Goal: Transaction & Acquisition: Purchase product/service

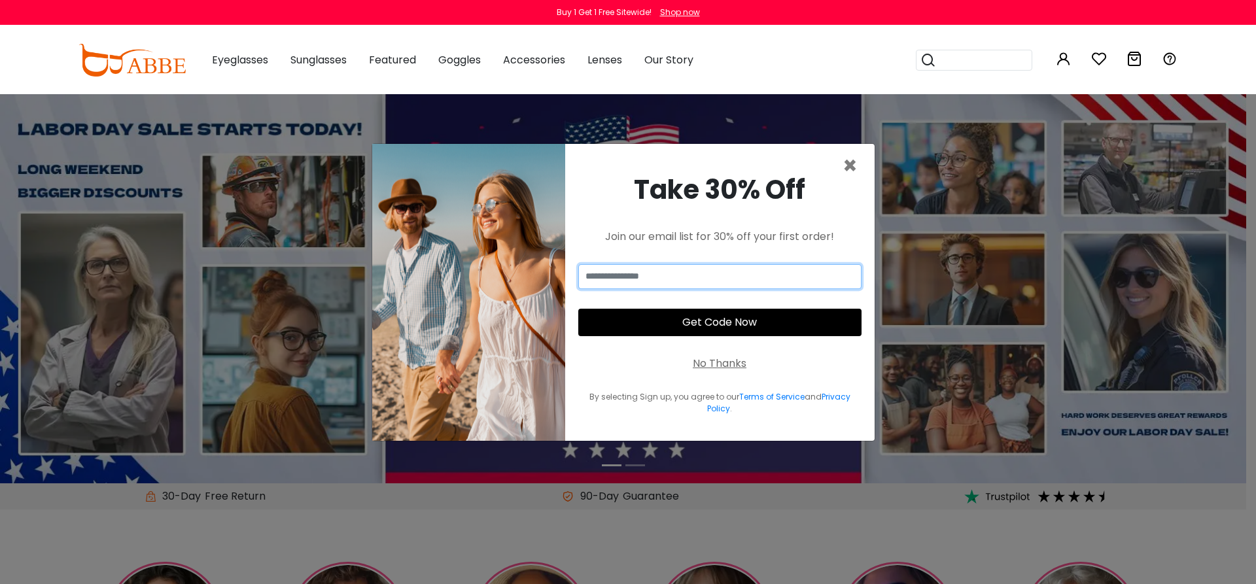
click at [686, 277] on input "email" at bounding box center [719, 276] width 283 height 25
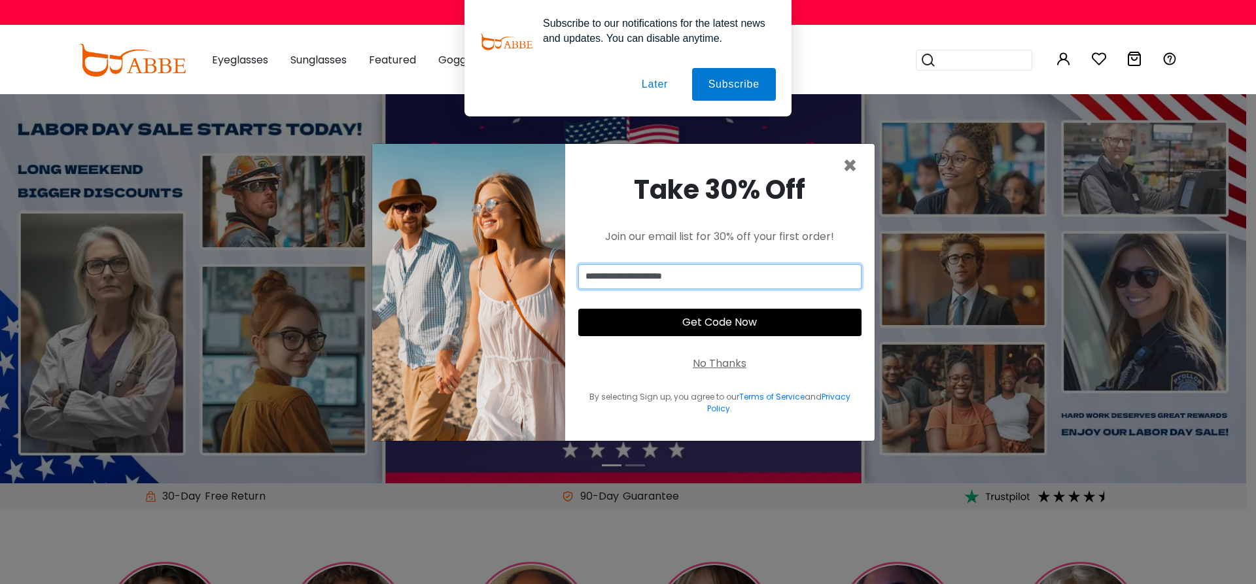
type input "**********"
click at [655, 87] on button "Later" at bounding box center [654, 84] width 59 height 33
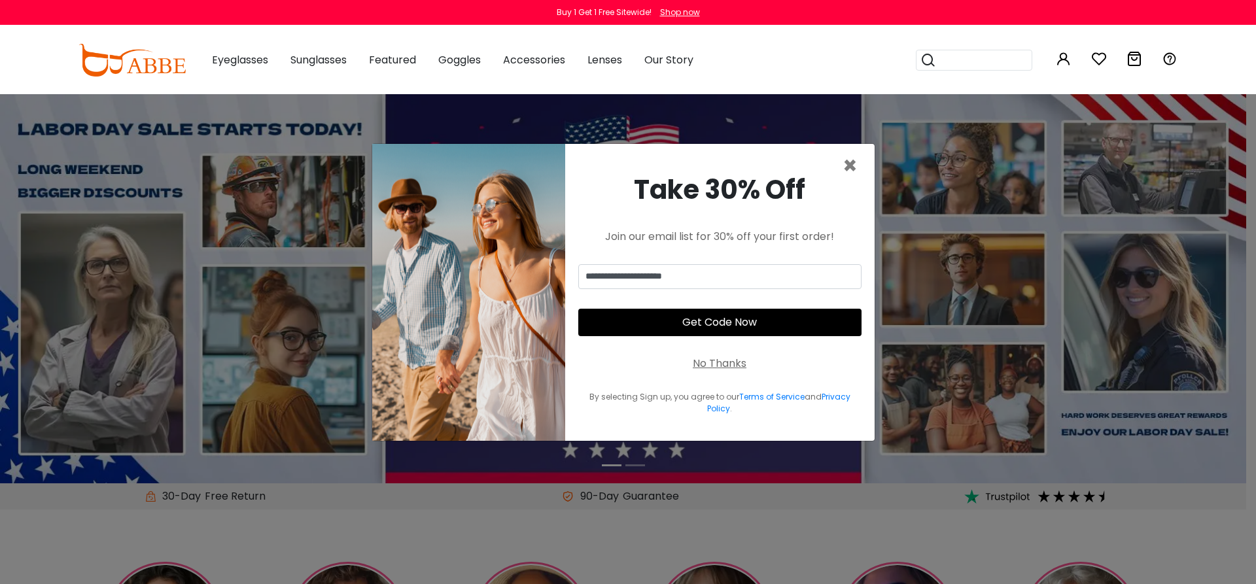
click at [740, 323] on button "Get Code Now" at bounding box center [719, 322] width 283 height 27
click at [844, 169] on span "×" at bounding box center [849, 165] width 15 height 33
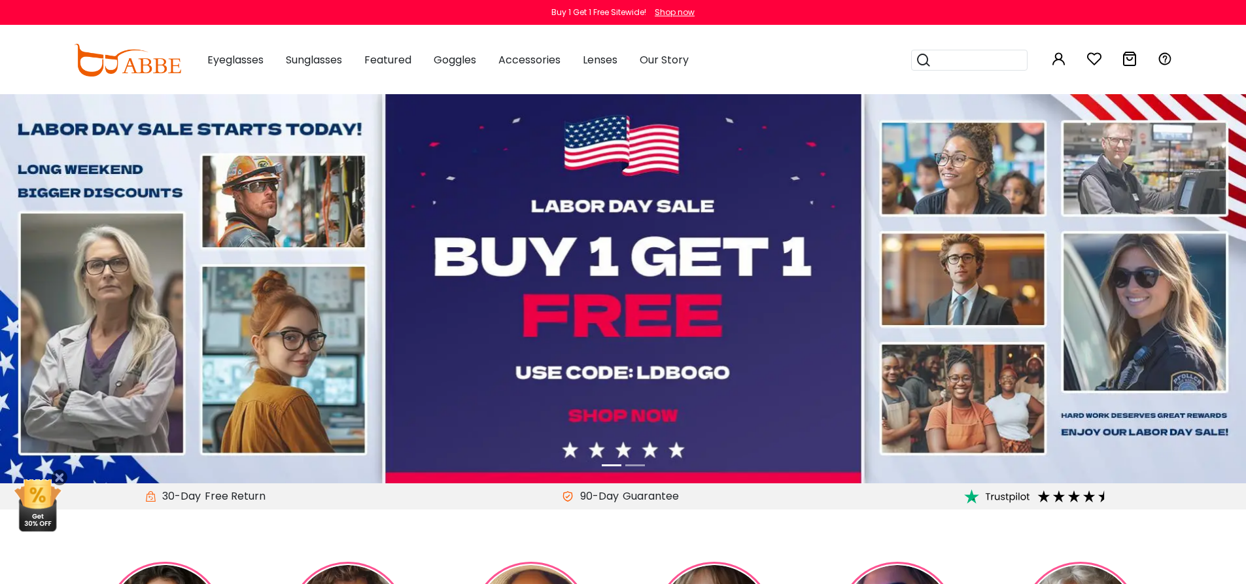
drag, startPoint x: 736, startPoint y: 386, endPoint x: 695, endPoint y: 379, distance: 41.8
drag, startPoint x: 695, startPoint y: 379, endPoint x: 680, endPoint y: 371, distance: 17.0
drag, startPoint x: 680, startPoint y: 371, endPoint x: 740, endPoint y: 424, distance: 80.7
click at [740, 424] on img at bounding box center [623, 288] width 1246 height 389
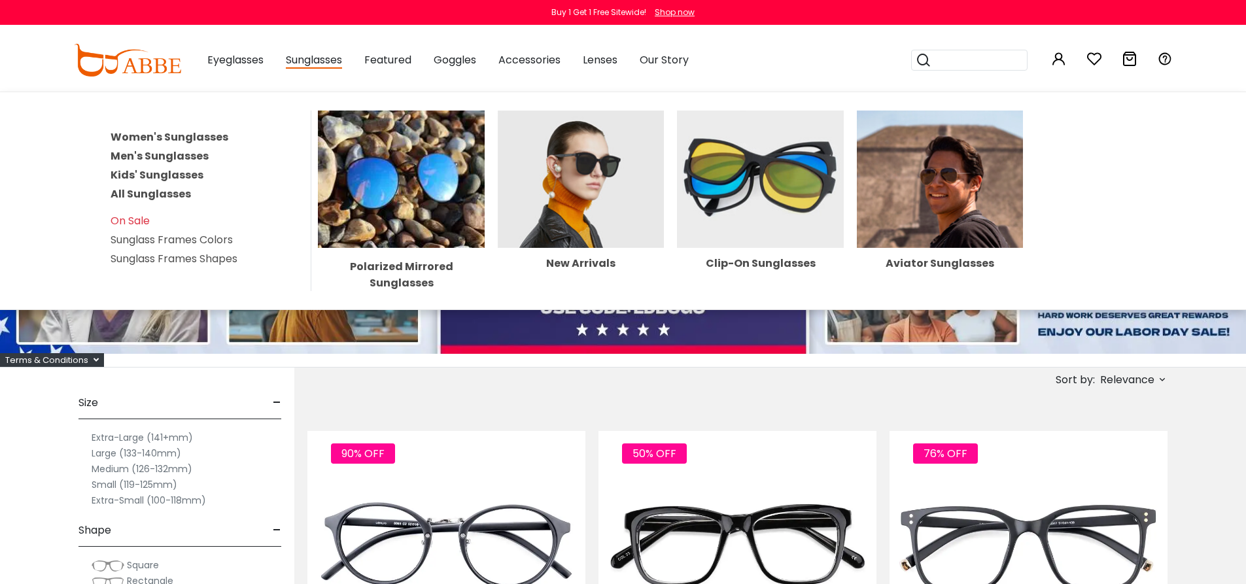
click at [320, 65] on span "Sunglasses" at bounding box center [314, 60] width 56 height 16
click at [309, 62] on span "Sunglasses" at bounding box center [314, 60] width 56 height 16
click at [189, 156] on link "Men's Sunglasses" at bounding box center [160, 155] width 98 height 15
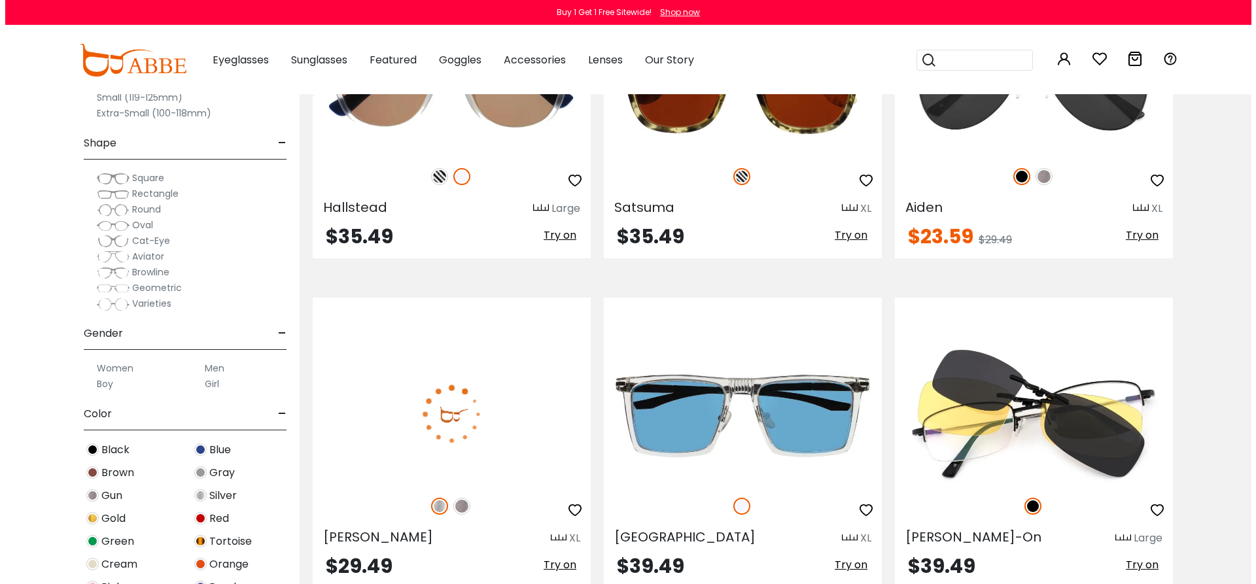
scroll to position [2027, 0]
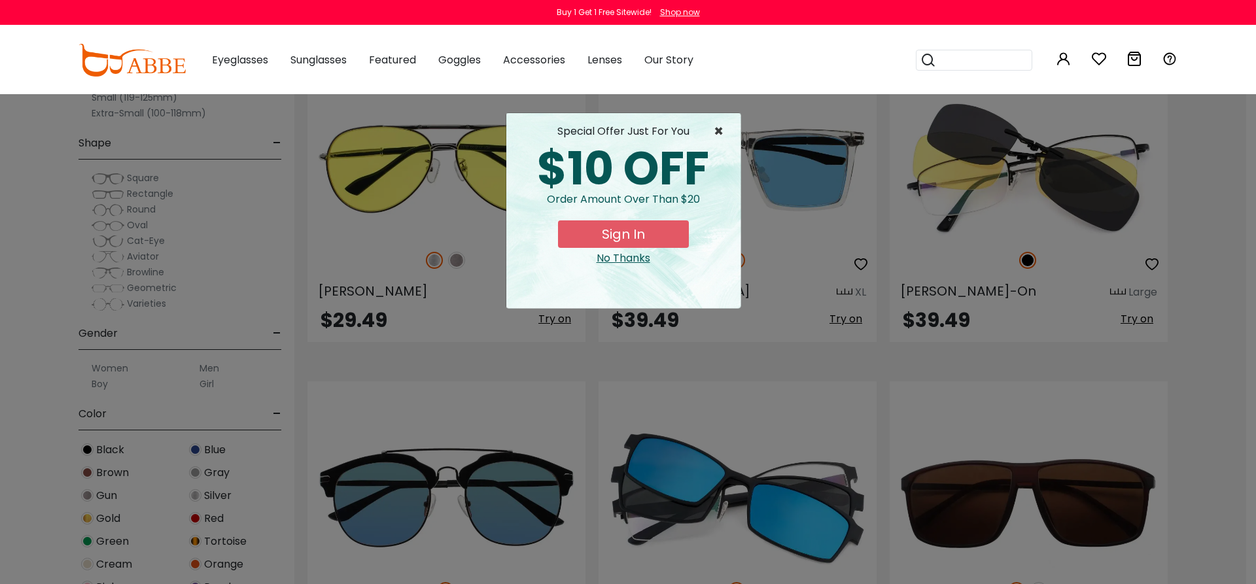
click at [723, 128] on span "×" at bounding box center [722, 132] width 16 height 16
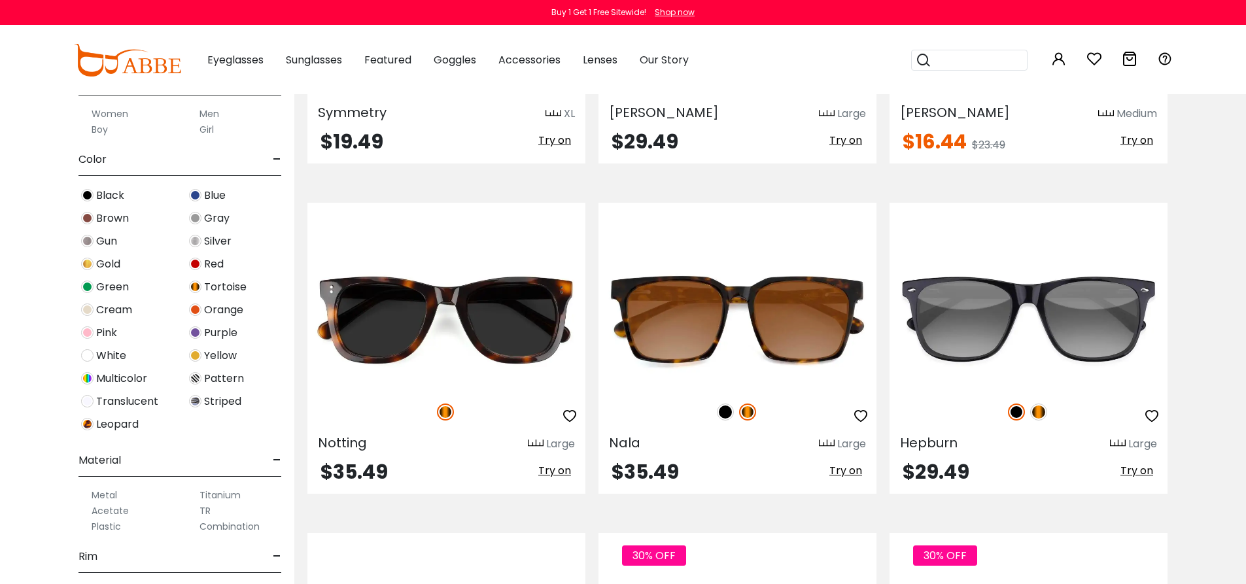
scroll to position [262, 0]
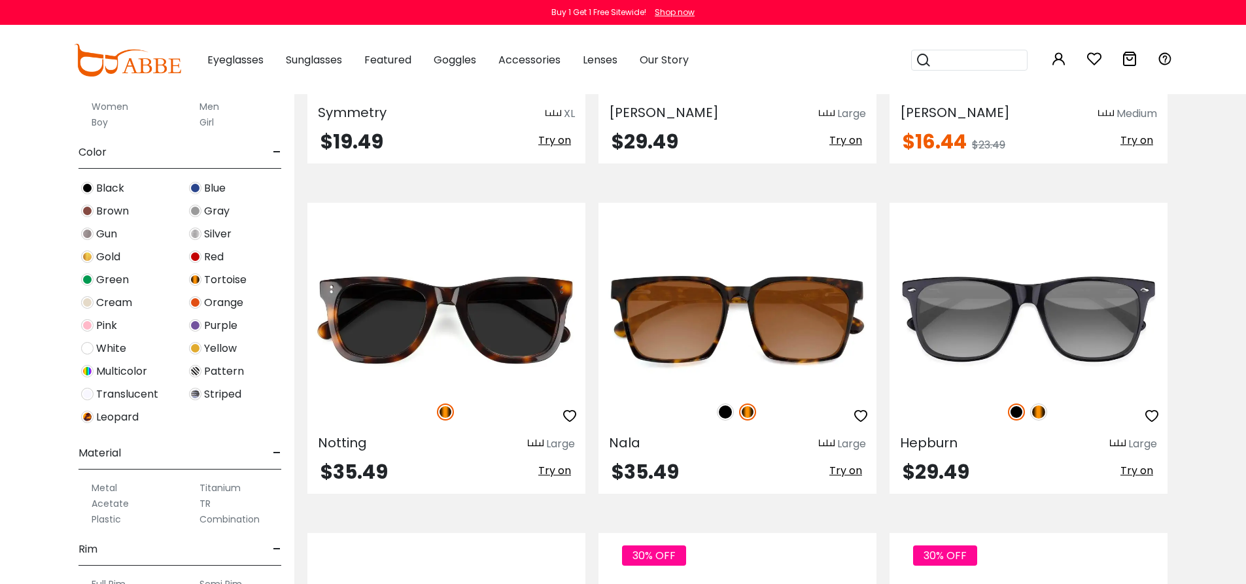
click at [207, 186] on span "Blue" at bounding box center [215, 189] width 22 height 16
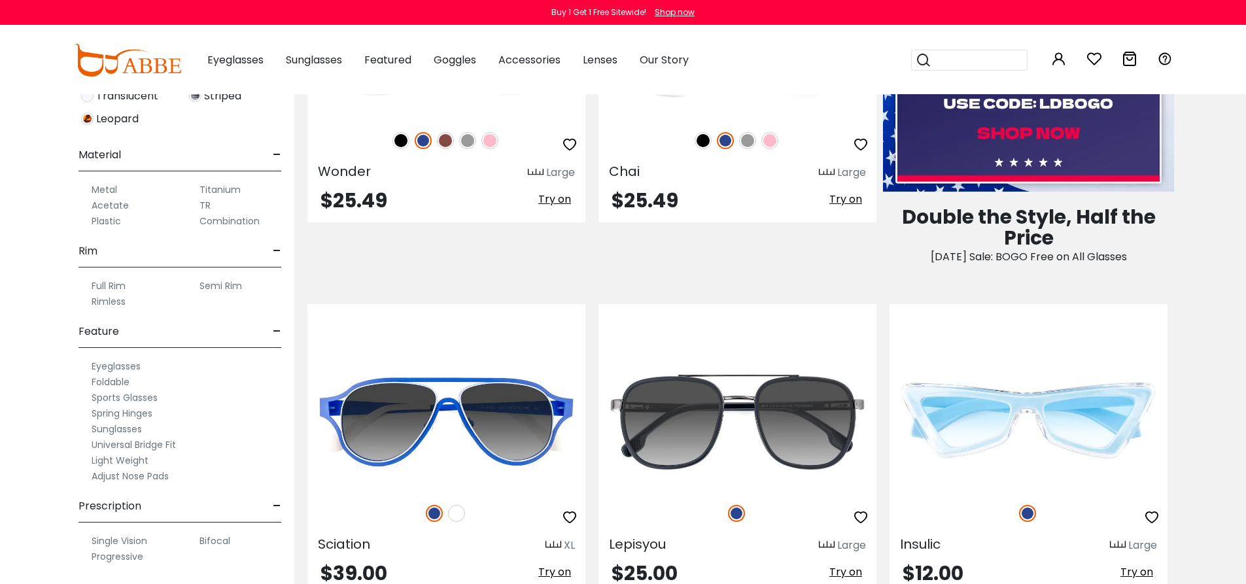
scroll to position [850, 0]
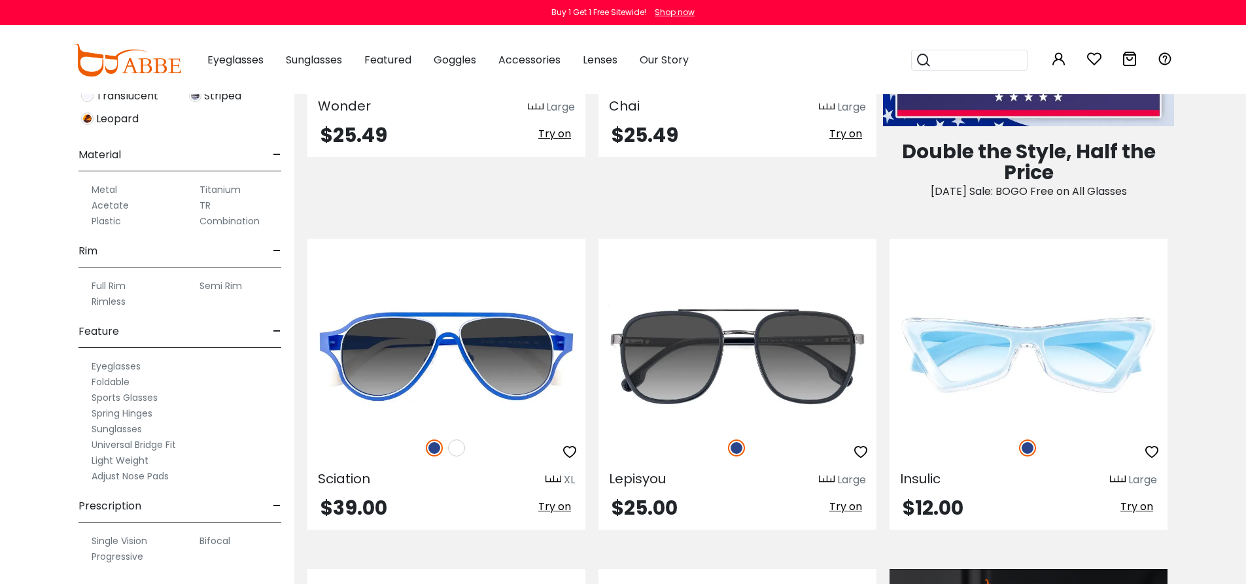
click at [129, 540] on label "Single Vision" at bounding box center [120, 541] width 56 height 16
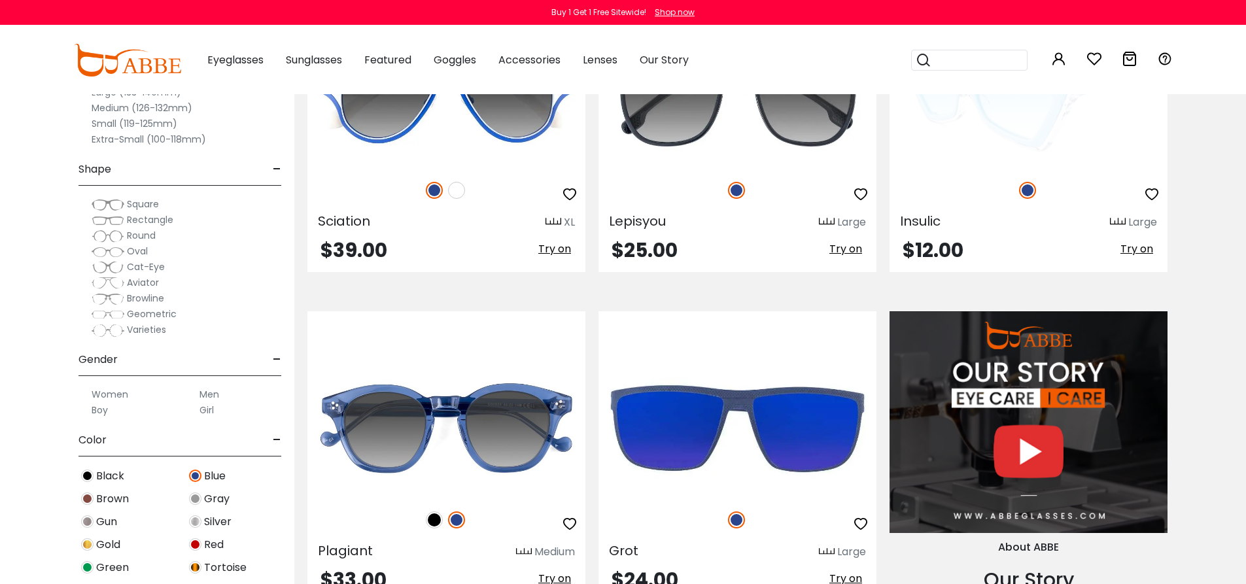
scroll to position [1112, 0]
